Goal: Task Accomplishment & Management: Complete application form

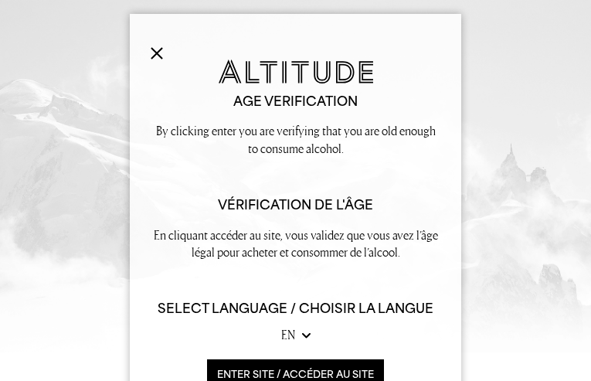
type input "UBnatjzUydfZ"
type input "dyukHkHPBCk"
type input "ipapetekap197@gmail.com"
type input "RwZNdsqsvm"
type input "[EMAIL_ADDRESS][DOMAIN_NAME]"
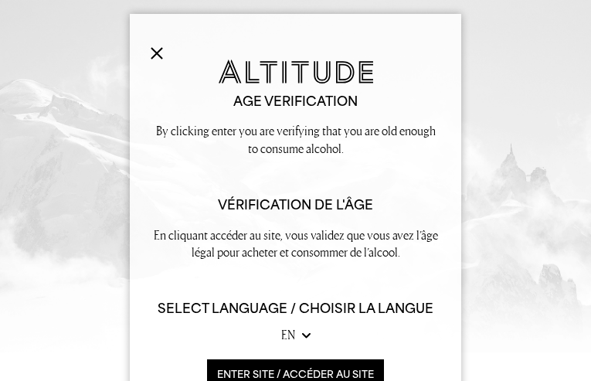
type input "3688775457"
type input "TmFfNDdXrZZGiFWX"
type input "JiIEIdXWKZfU"
type input "[EMAIL_ADDRESS][DOMAIN_NAME]"
